Goal: Transaction & Acquisition: Book appointment/travel/reservation

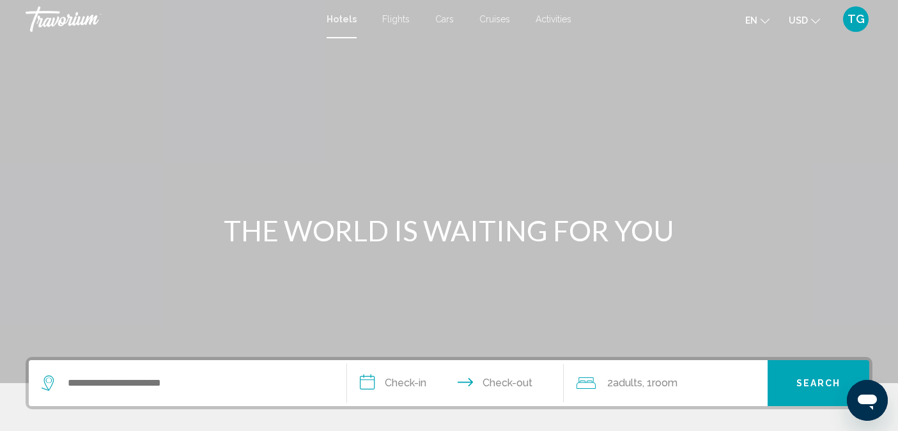
click at [396, 19] on span "Flights" at bounding box center [395, 19] width 27 height 10
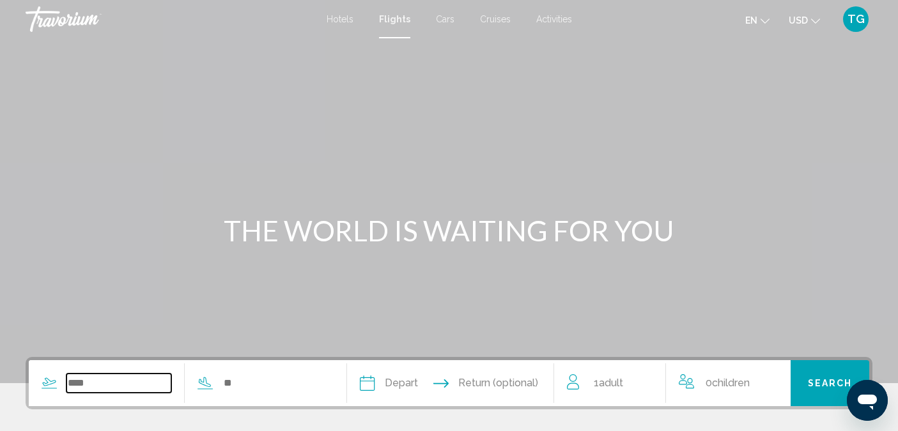
click at [89, 378] on input "Search widget" at bounding box center [118, 383] width 105 height 19
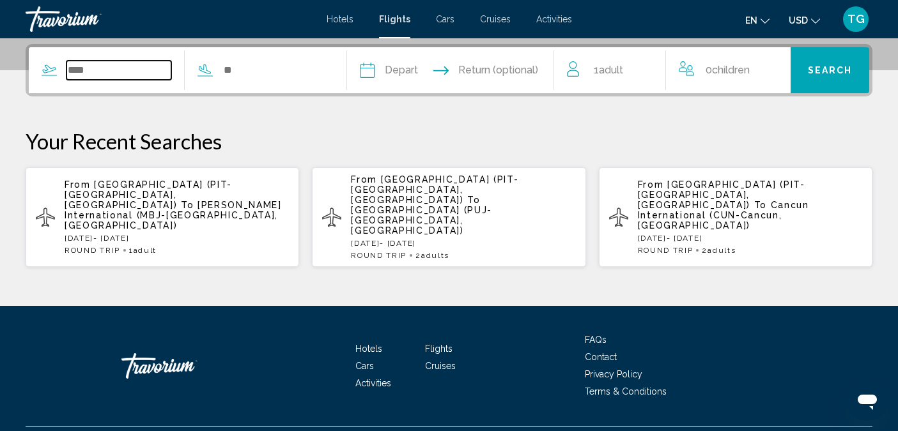
scroll to position [316, 0]
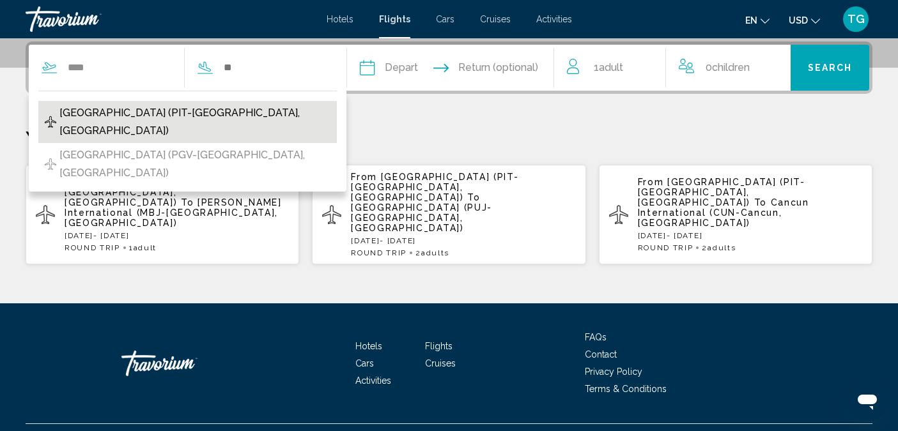
click at [180, 115] on span "[GEOGRAPHIC_DATA] (PIT-[GEOGRAPHIC_DATA], [GEOGRAPHIC_DATA])" at bounding box center [194, 122] width 271 height 36
type input "**********"
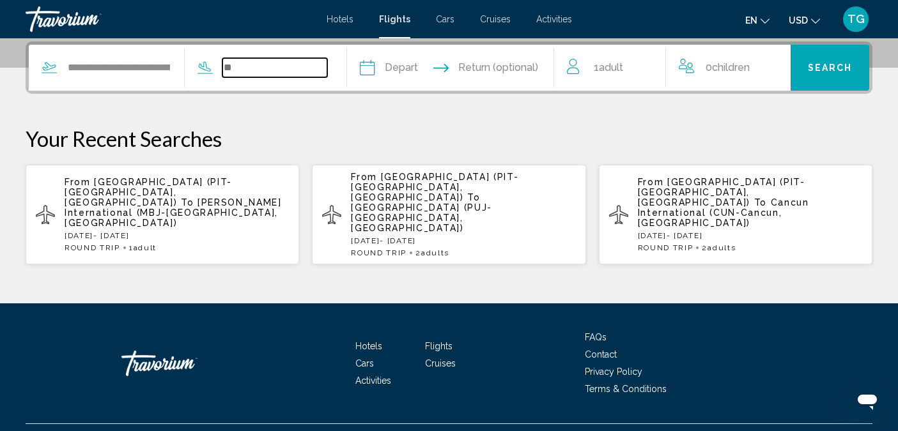
click at [244, 71] on input "Search widget" at bounding box center [274, 67] width 105 height 19
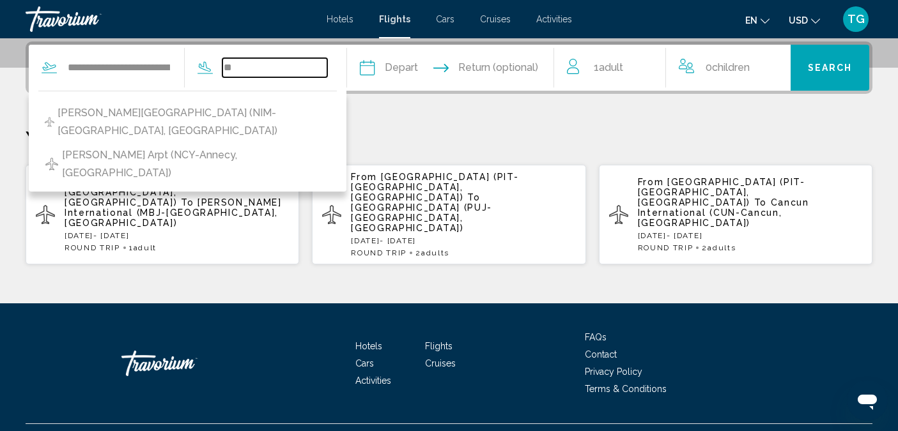
type input "*"
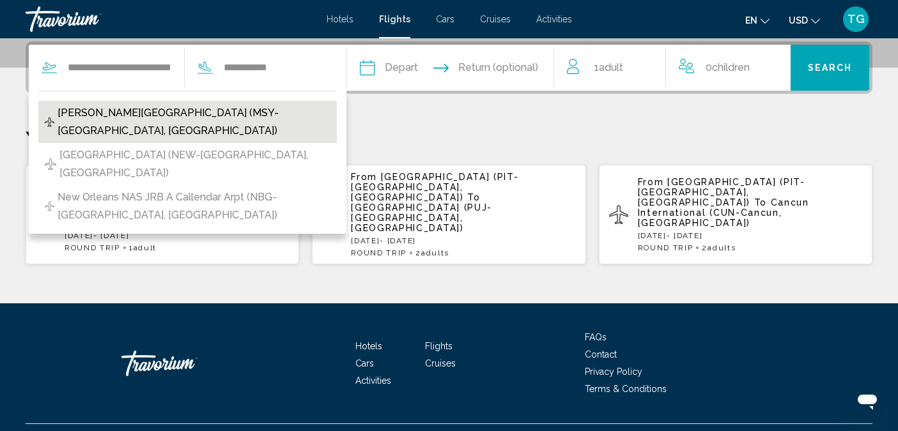
click at [171, 115] on span "[PERSON_NAME][GEOGRAPHIC_DATA] (MSY-[GEOGRAPHIC_DATA], [GEOGRAPHIC_DATA])" at bounding box center [194, 122] width 273 height 36
type input "**********"
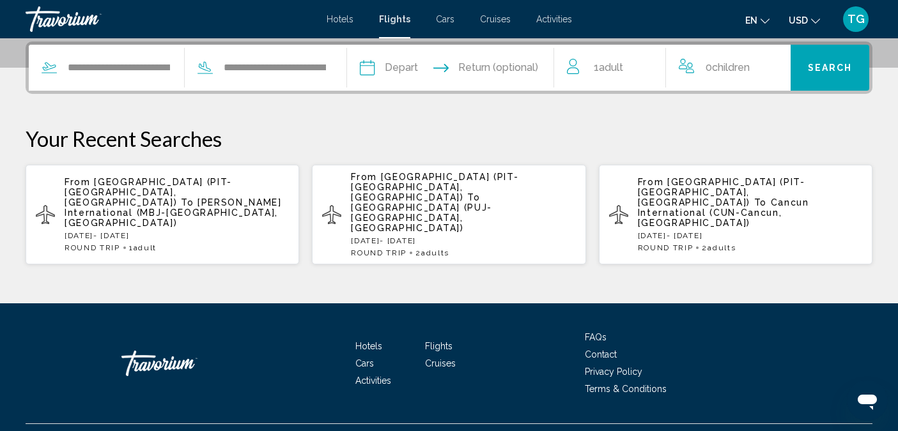
click at [611, 68] on span "Adult" at bounding box center [611, 67] width 24 height 12
click at [642, 61] on icon "Increment adults" at bounding box center [647, 65] width 12 height 15
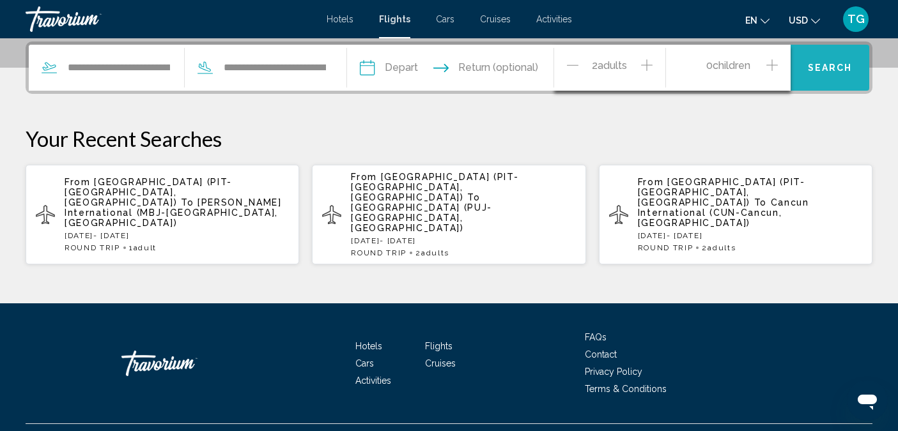
click at [816, 63] on span "Search" at bounding box center [830, 68] width 45 height 10
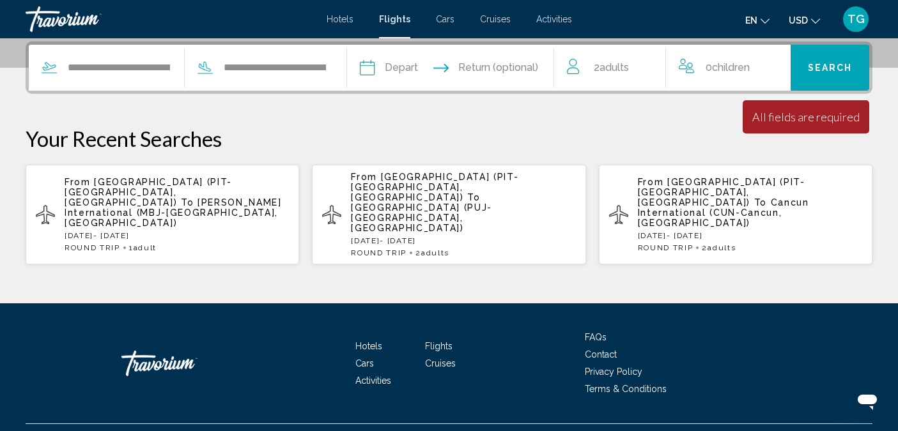
click at [380, 69] on input "Depart date" at bounding box center [408, 70] width 102 height 50
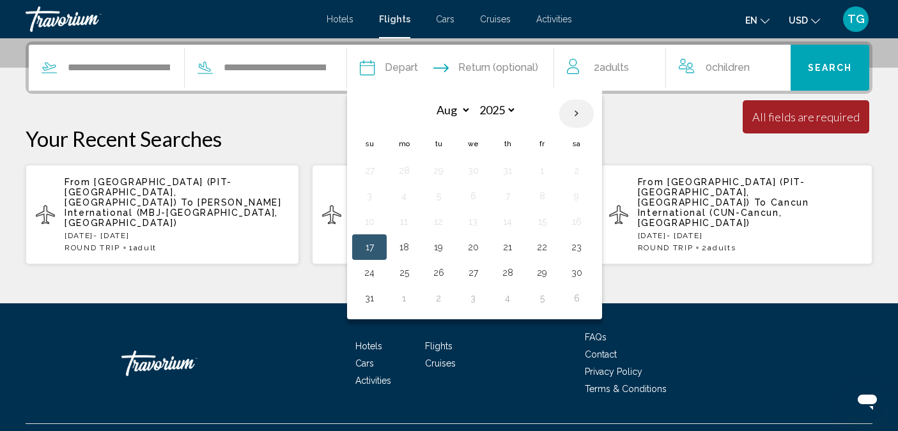
click at [581, 107] on th "Next month" at bounding box center [576, 114] width 35 height 28
select select "*"
click at [552, 192] on button "12" at bounding box center [542, 196] width 20 height 18
type input "**********"
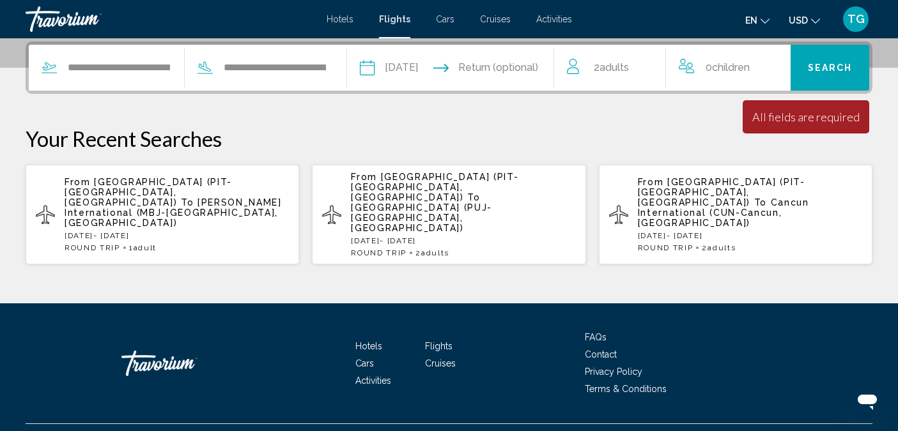
click at [518, 65] on input "Return date" at bounding box center [508, 70] width 102 height 50
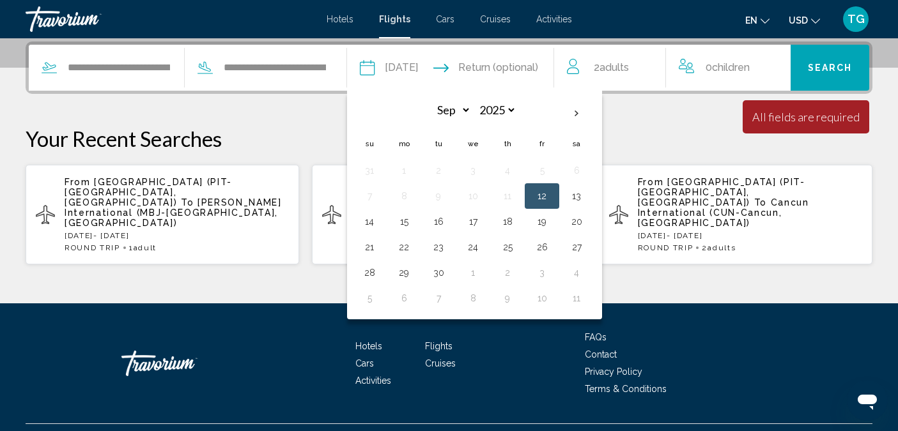
click at [379, 220] on button "14" at bounding box center [369, 222] width 20 height 18
type input "**********"
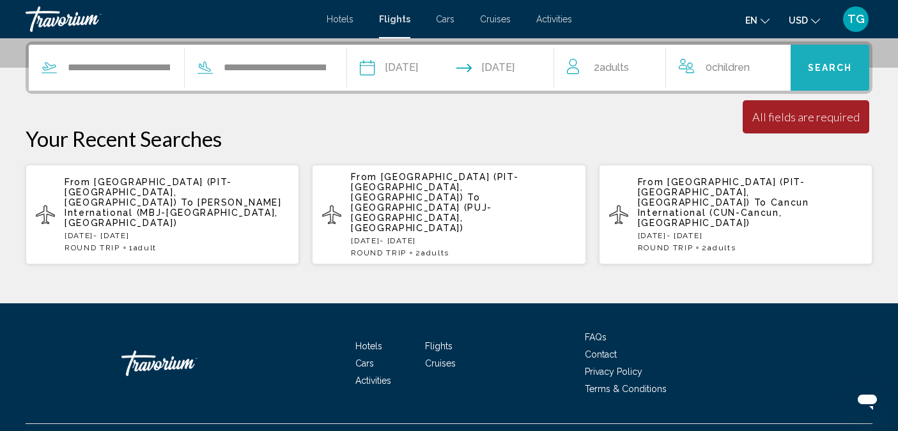
click at [823, 66] on span "Search" at bounding box center [830, 68] width 45 height 10
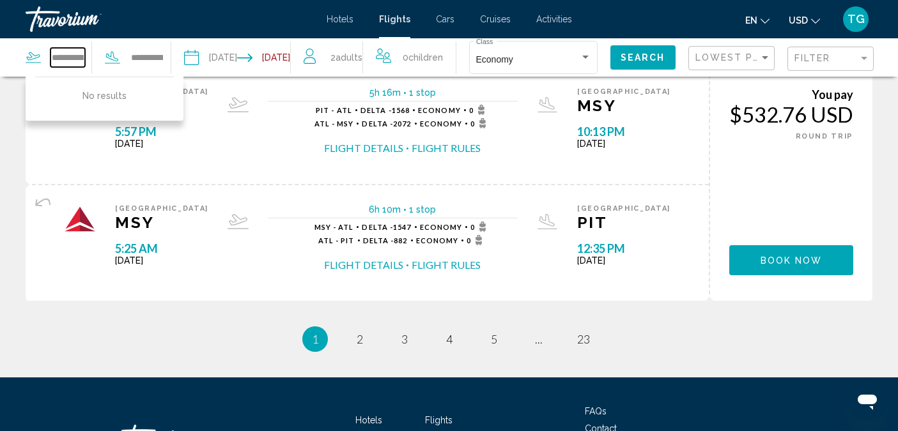
scroll to position [1357, 0]
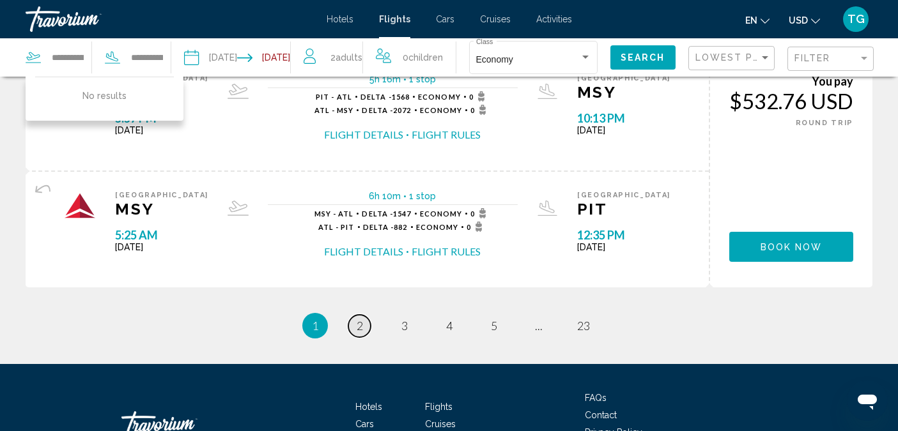
click at [362, 325] on span "2" at bounding box center [360, 326] width 6 height 14
